Goal: Information Seeking & Learning: Learn about a topic

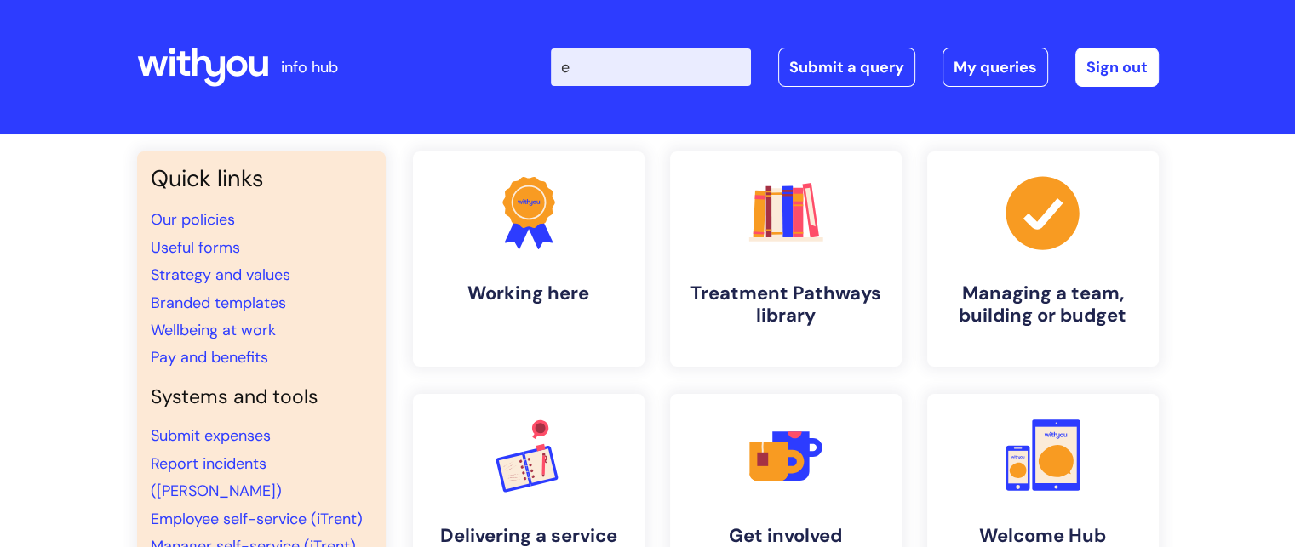
click at [654, 57] on input "e" at bounding box center [651, 67] width 200 height 37
type input "employee assistance"
click button "Search" at bounding box center [0, 0] width 0 height 0
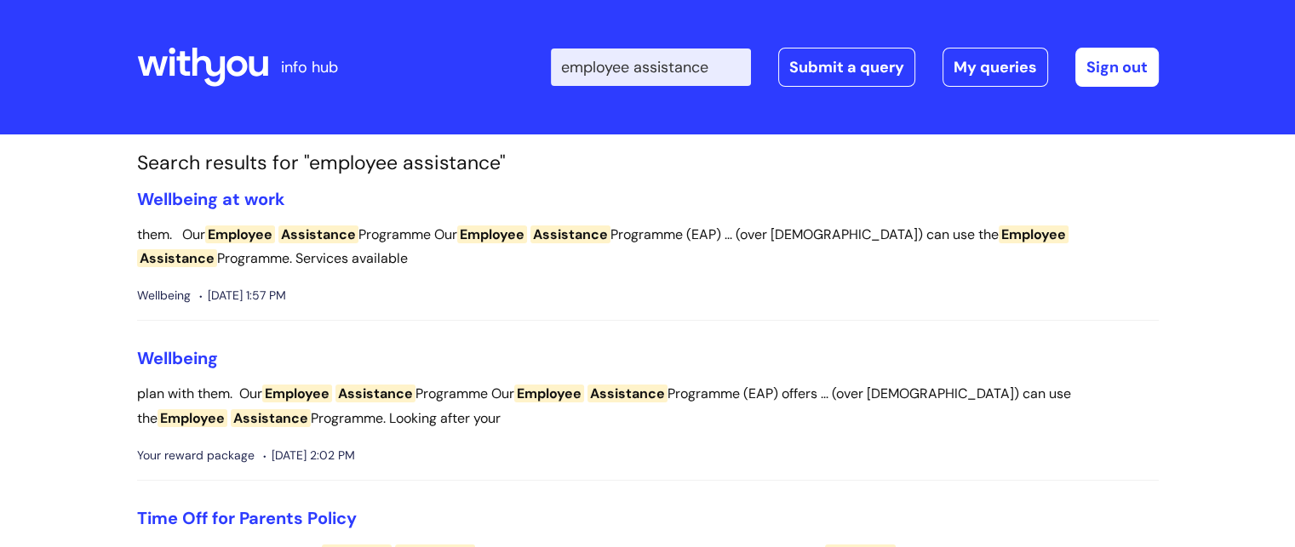
click at [243, 210] on li "Wellbeing at work them. Our Employee Assistance Programme Our Employee Assistan…" at bounding box center [647, 255] width 1021 height 133
click at [231, 191] on link "Wellbeing at work" at bounding box center [211, 199] width 148 height 22
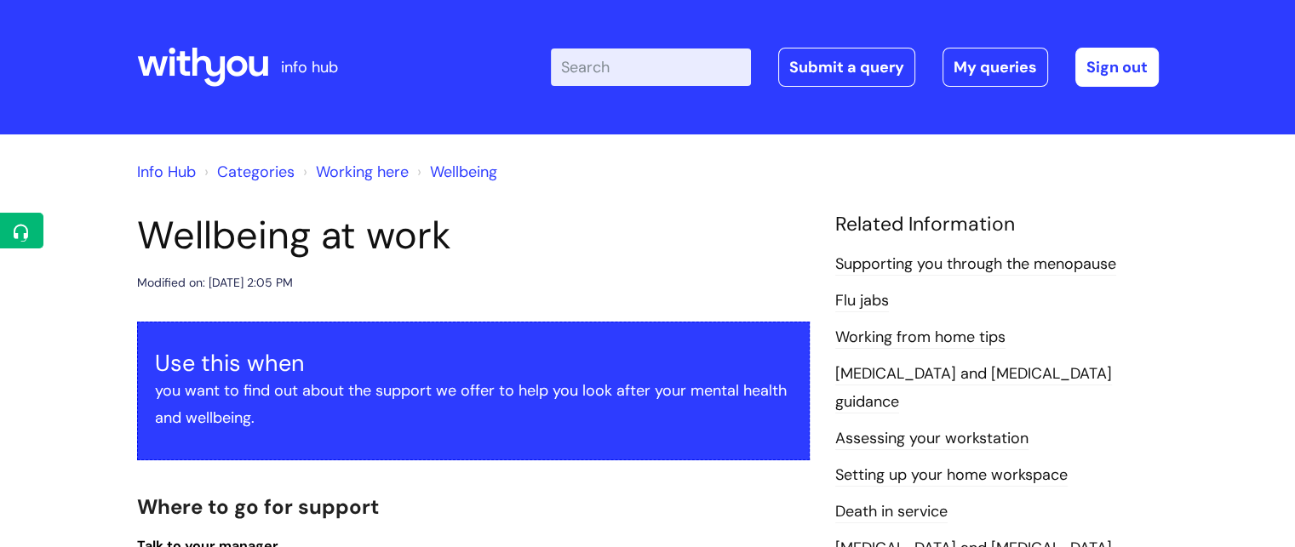
click at [659, 84] on input "Enter your search term here..." at bounding box center [651, 67] width 200 height 37
type input "eap 3 months"
click button "Search" at bounding box center [0, 0] width 0 height 0
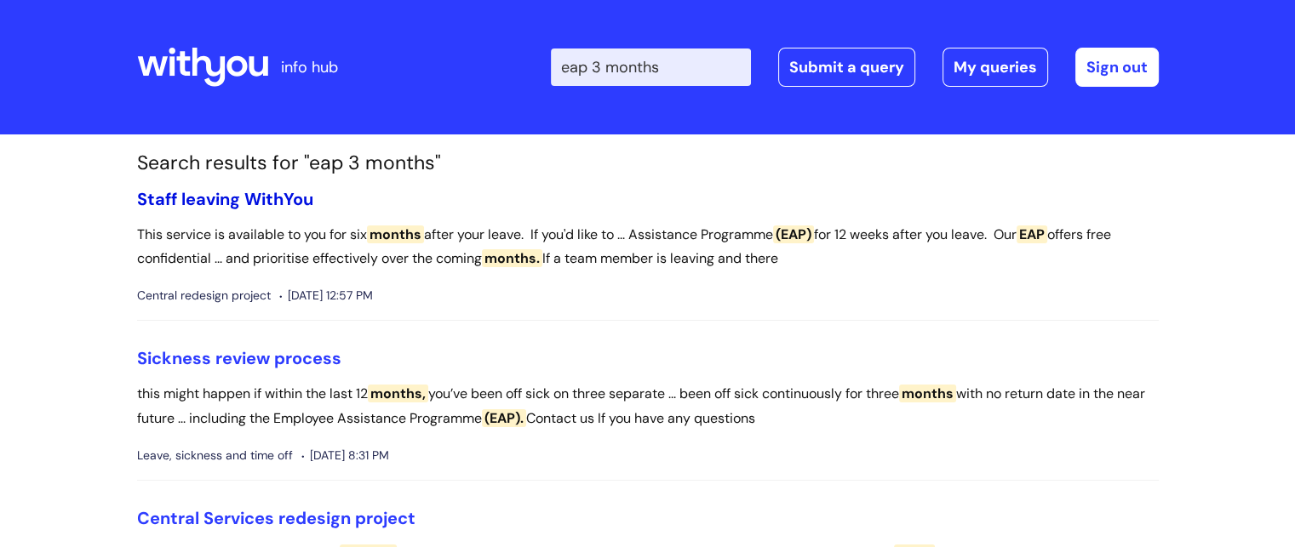
click at [205, 188] on link "Staff leaving WithYou" at bounding box center [225, 199] width 176 height 22
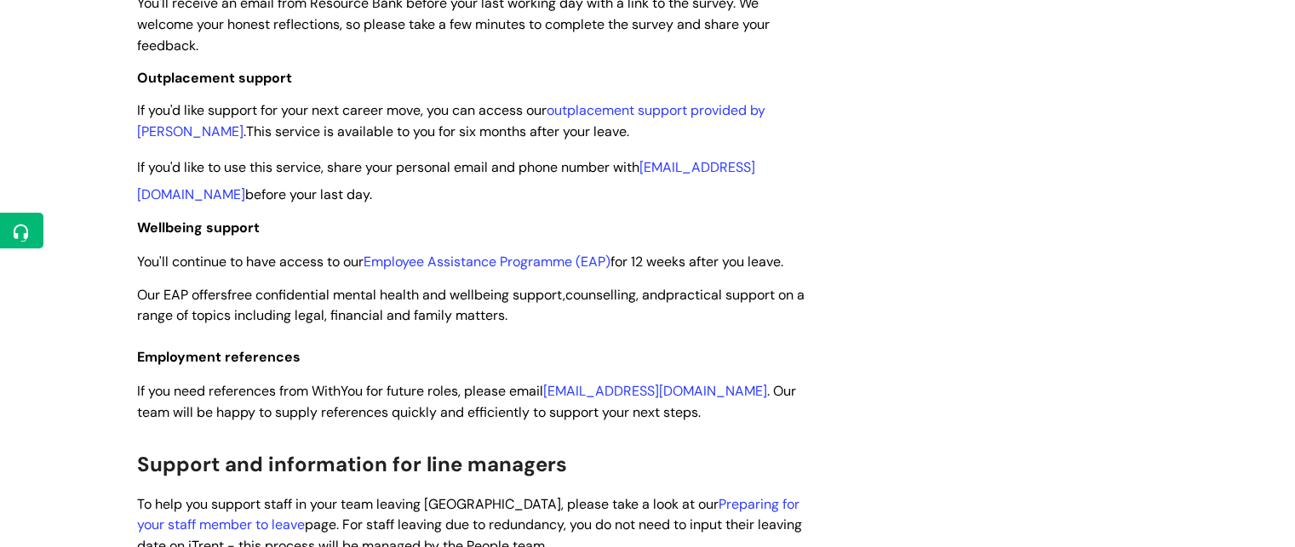
scroll to position [1247, 0]
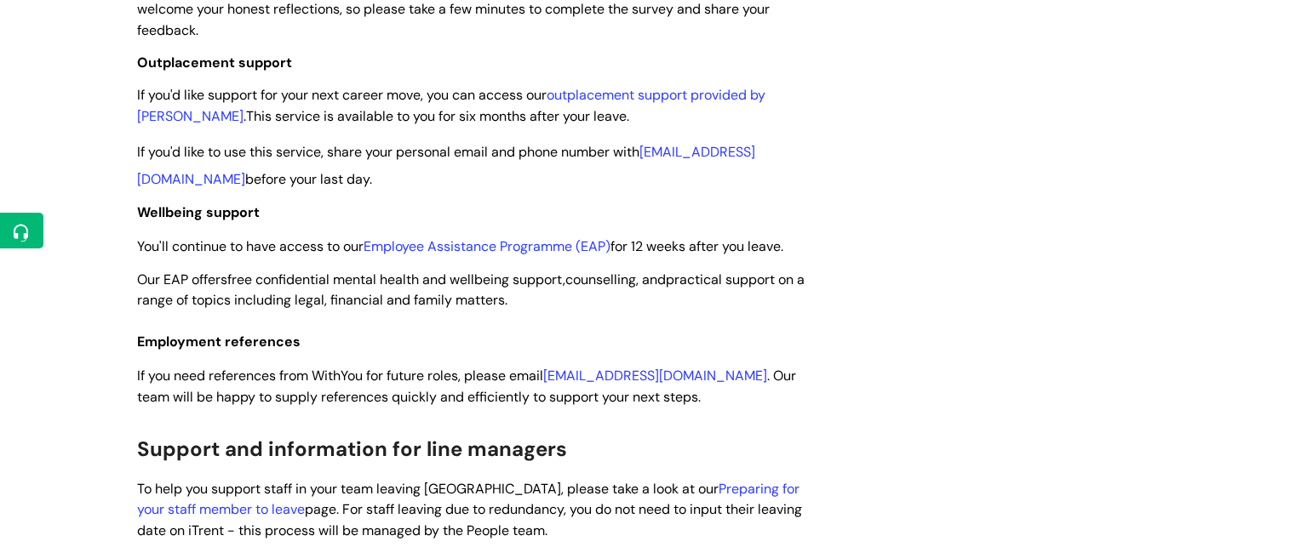
drag, startPoint x: 1304, startPoint y: 23, endPoint x: 1306, endPoint y: 241, distance: 217.9
